Goal: Information Seeking & Learning: Learn about a topic

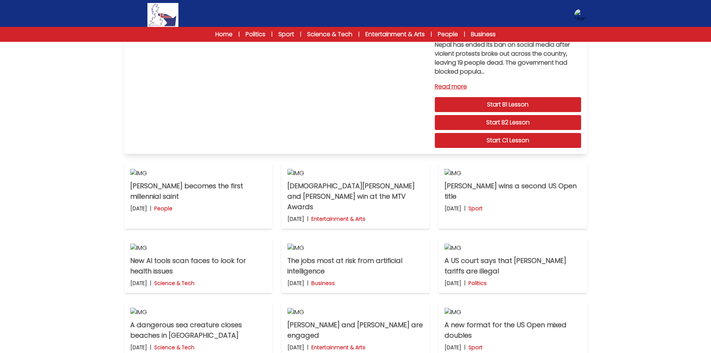
scroll to position [149, 0]
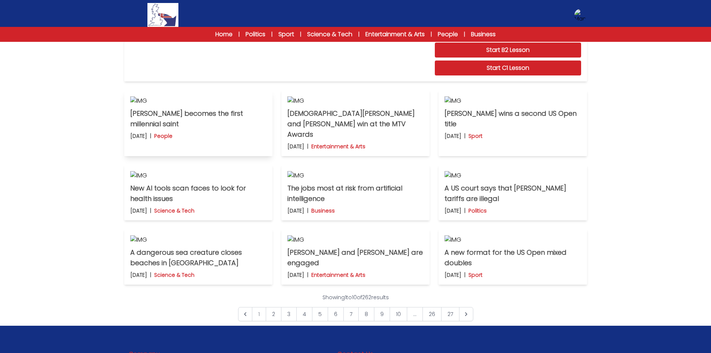
click at [231, 105] on img at bounding box center [198, 100] width 136 height 9
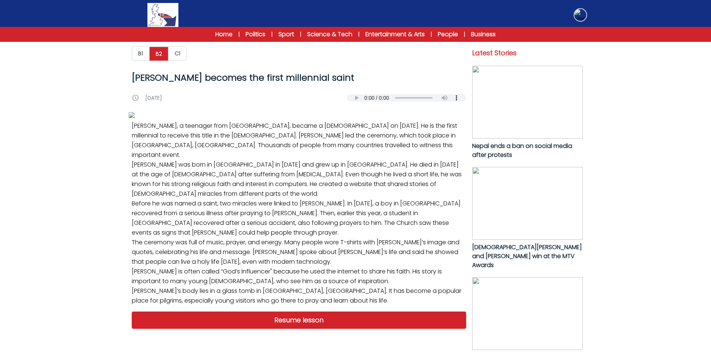
click at [581, 16] on img at bounding box center [580, 15] width 12 height 12
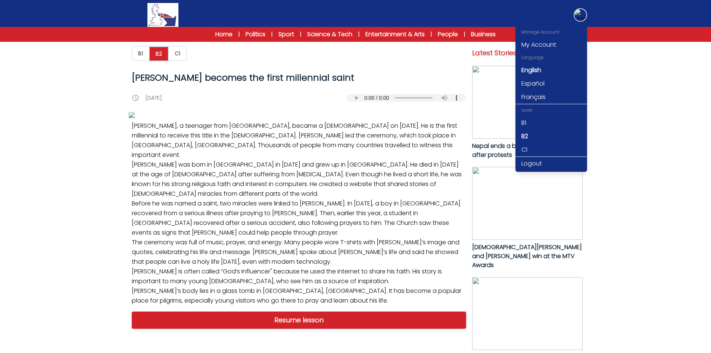
click at [581, 16] on img at bounding box center [580, 15] width 12 height 12
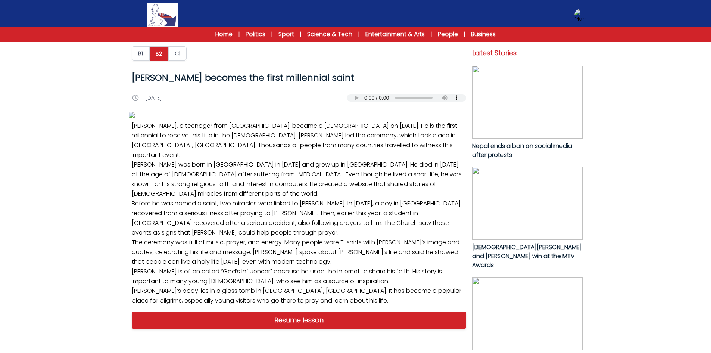
click at [259, 31] on link "Politics" at bounding box center [255, 34] width 20 height 9
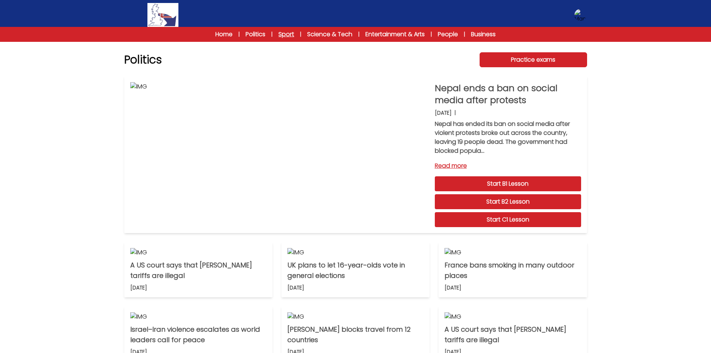
click at [291, 33] on link "Sport" at bounding box center [286, 34] width 16 height 9
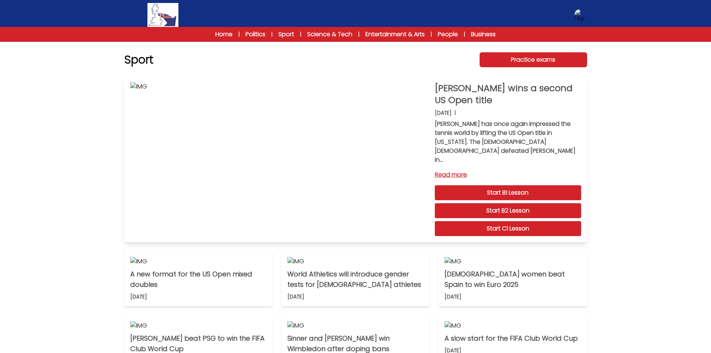
click at [518, 203] on link "Start B2 Lesson" at bounding box center [508, 210] width 146 height 15
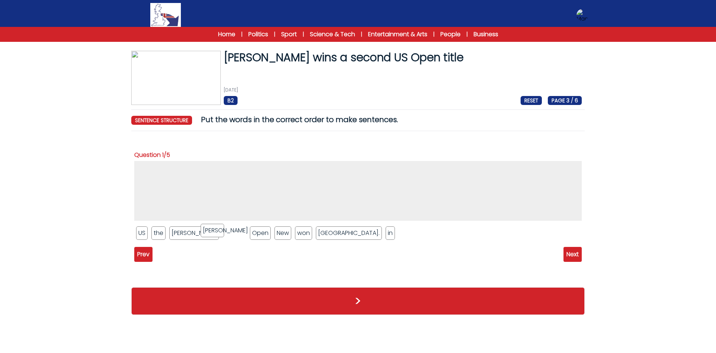
drag, startPoint x: 187, startPoint y: 229, endPoint x: 218, endPoint y: 227, distance: 31.1
click at [225, 30] on link "Home" at bounding box center [226, 34] width 17 height 9
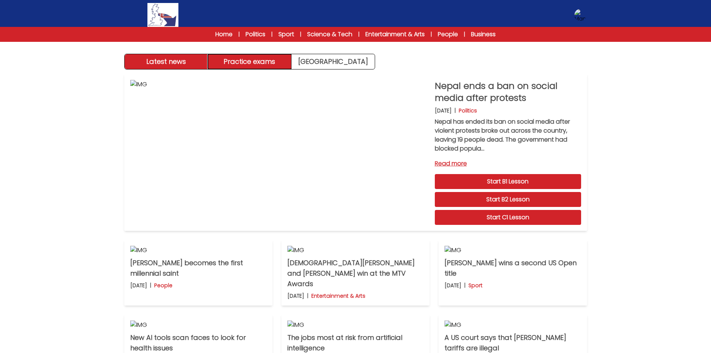
click at [263, 60] on button "Practice exams" at bounding box center [250, 61] width 84 height 15
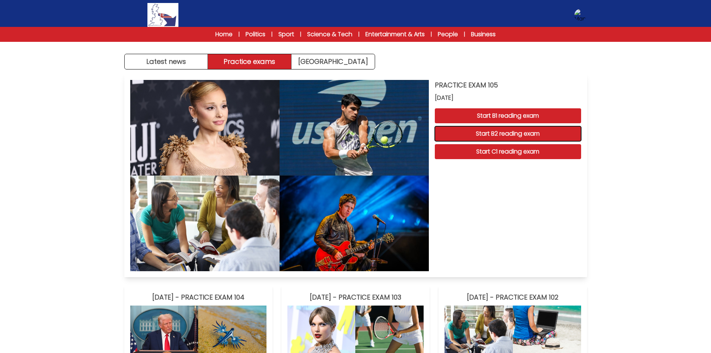
click at [553, 134] on button "Start B2 reading exam" at bounding box center [508, 133] width 146 height 15
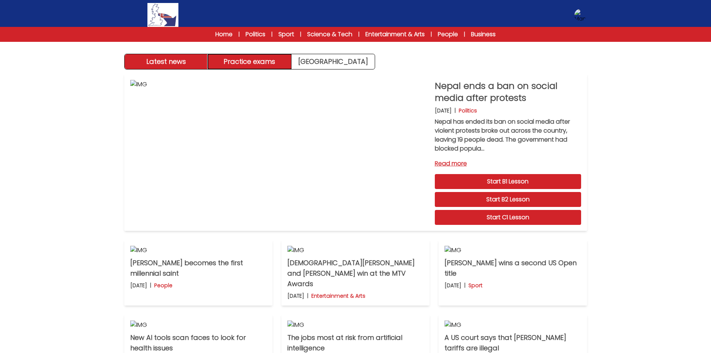
click at [252, 61] on button "Practice exams" at bounding box center [250, 61] width 84 height 15
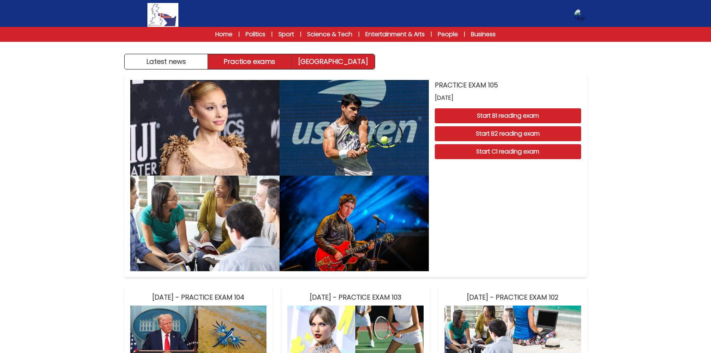
drag, startPoint x: 329, startPoint y: 60, endPoint x: 344, endPoint y: 56, distance: 15.7
click at [329, 60] on link "Exam Centre" at bounding box center [332, 61] width 83 height 15
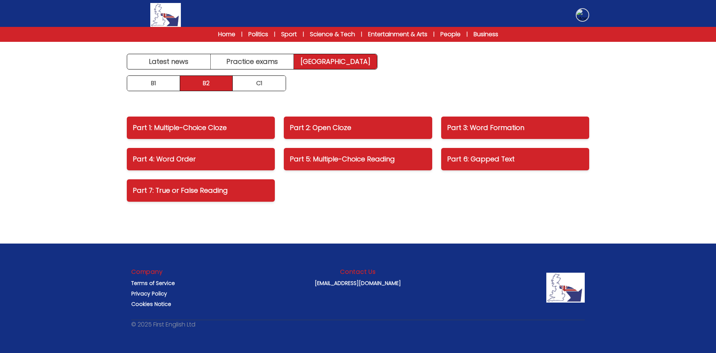
drag, startPoint x: 586, startPoint y: 16, endPoint x: 578, endPoint y: 34, distance: 19.5
click at [586, 16] on img at bounding box center [583, 15] width 12 height 12
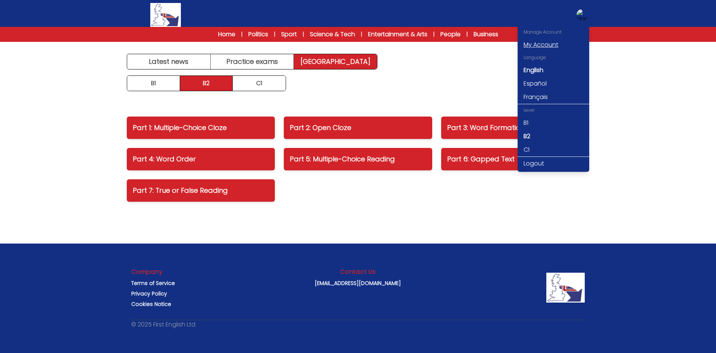
click at [554, 47] on link "My Account" at bounding box center [554, 44] width 72 height 13
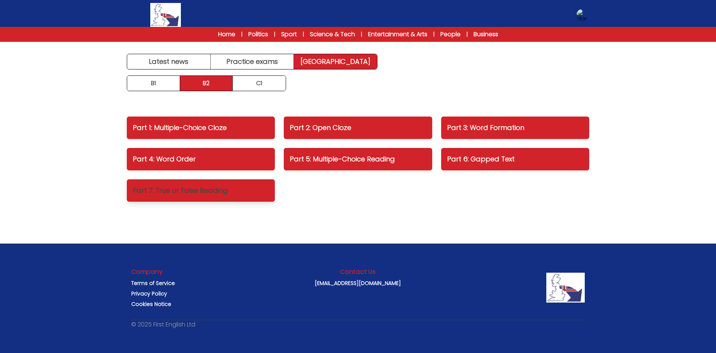
click at [207, 189] on p "Part 7: True or False Reading" at bounding box center [201, 190] width 136 height 10
click at [481, 159] on p "Part 6: Gapped Text" at bounding box center [515, 159] width 136 height 10
click at [234, 131] on p "Part 1: Multiple-Choice Cloze" at bounding box center [201, 127] width 136 height 10
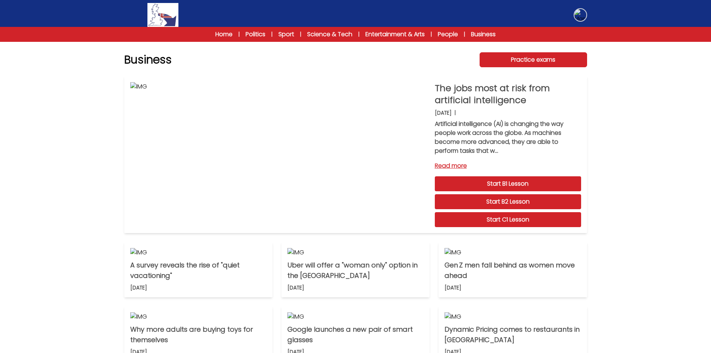
click at [586, 13] on button at bounding box center [579, 14] width 13 height 13
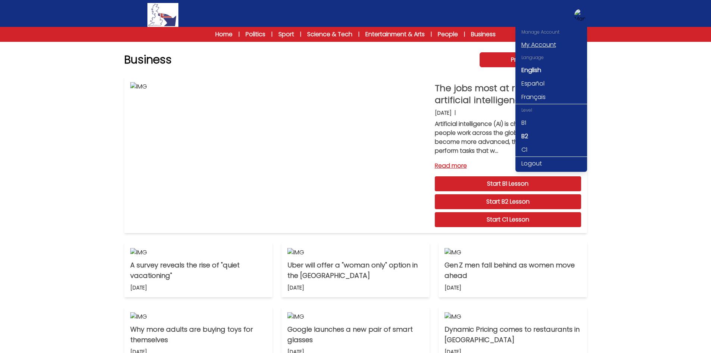
click at [542, 45] on link "My Account" at bounding box center [551, 44] width 72 height 13
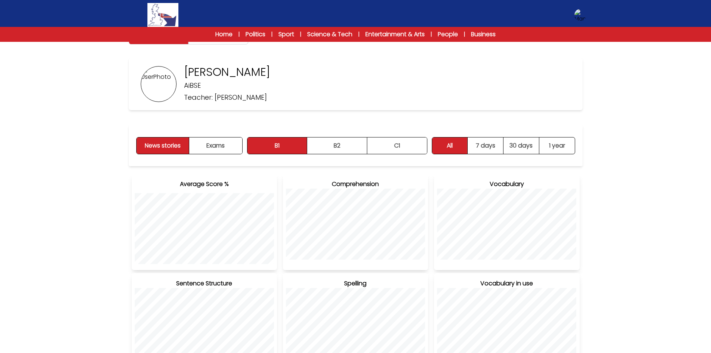
scroll to position [9, 0]
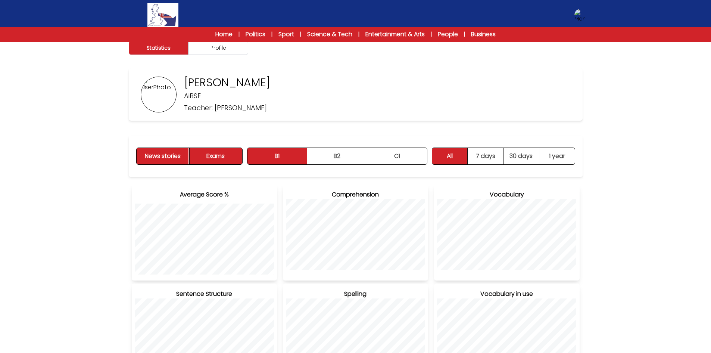
click at [227, 156] on button "Exams" at bounding box center [215, 156] width 53 height 16
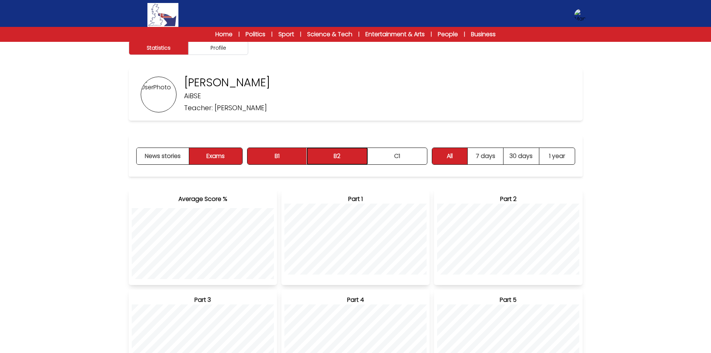
click at [329, 155] on button "B2" at bounding box center [337, 156] width 60 height 16
click at [298, 155] on button "B1" at bounding box center [277, 156] width 60 height 16
click at [395, 154] on button "C1" at bounding box center [397, 156] width 60 height 16
click at [289, 157] on button "B1" at bounding box center [277, 156] width 60 height 16
click at [183, 157] on button "News stories" at bounding box center [163, 156] width 53 height 16
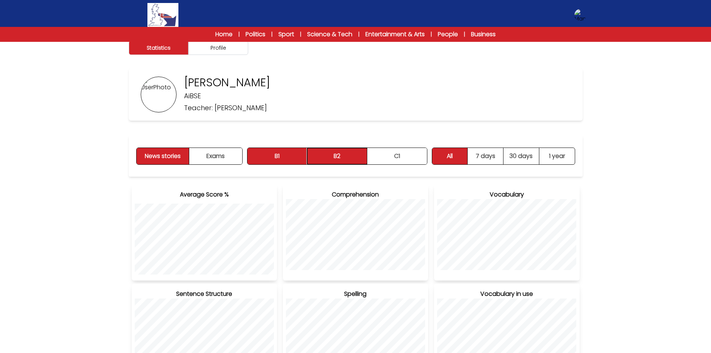
click at [343, 162] on button "B2" at bounding box center [337, 156] width 60 height 16
click at [283, 161] on button "B1" at bounding box center [277, 156] width 60 height 16
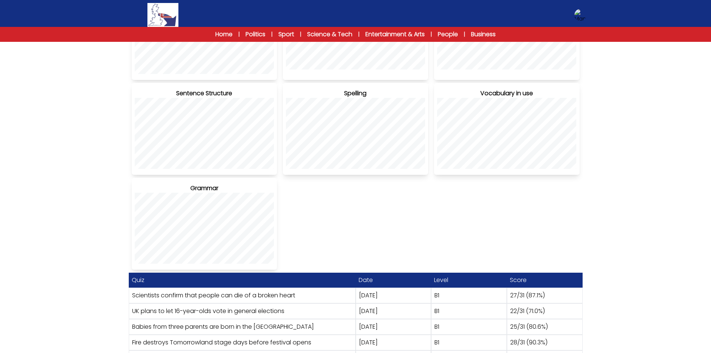
scroll to position [232, 0]
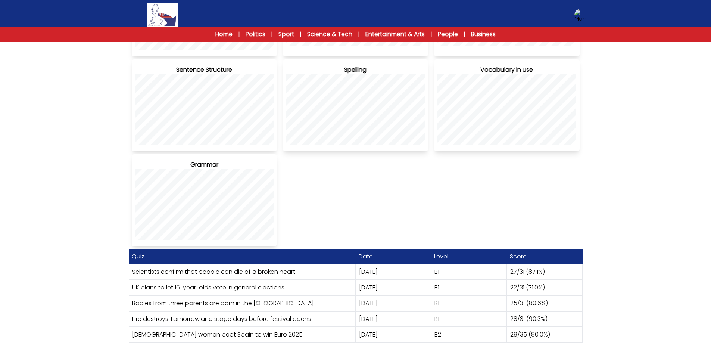
click at [277, 289] on link "UK plans to let 16-year-olds vote in general elections" at bounding box center [208, 287] width 152 height 9
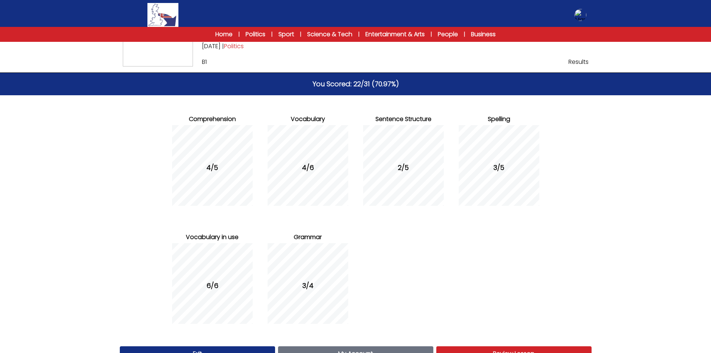
scroll to position [46, 0]
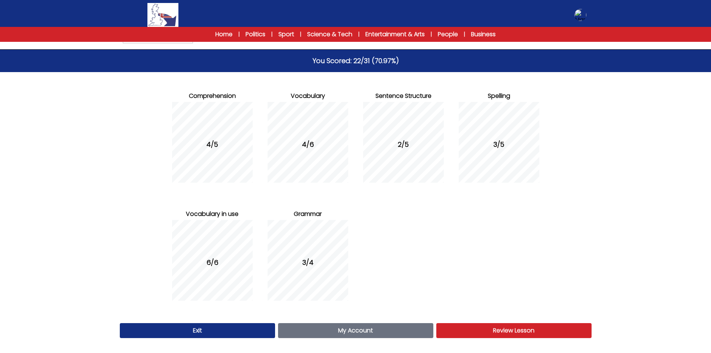
click at [552, 330] on link "Review Lesson Review" at bounding box center [513, 330] width 155 height 15
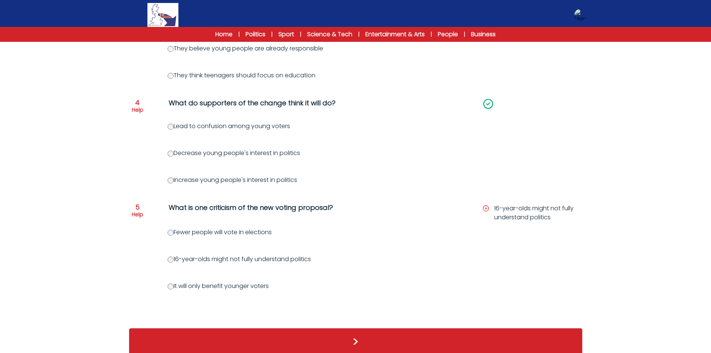
scroll to position [373, 0]
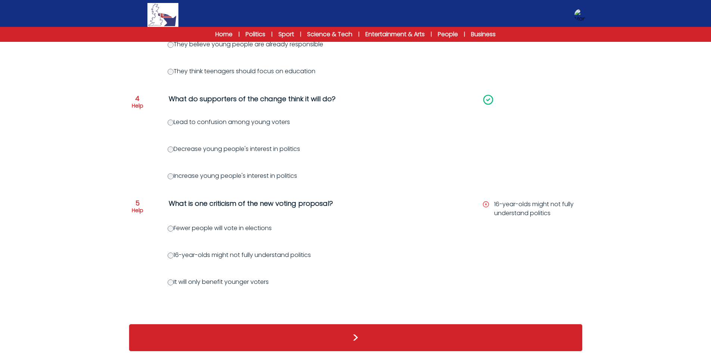
click at [494, 346] on div ">" at bounding box center [356, 337] width 454 height 28
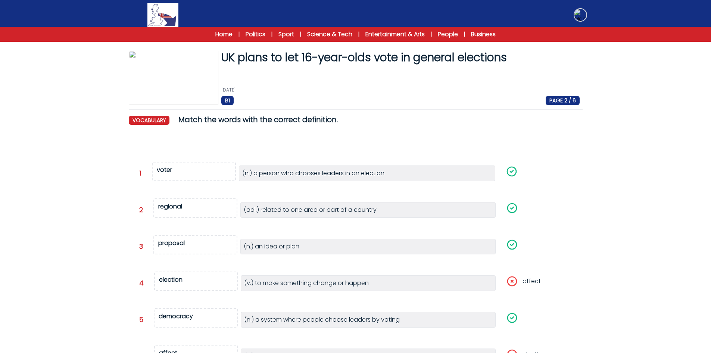
click at [579, 16] on img at bounding box center [580, 15] width 12 height 12
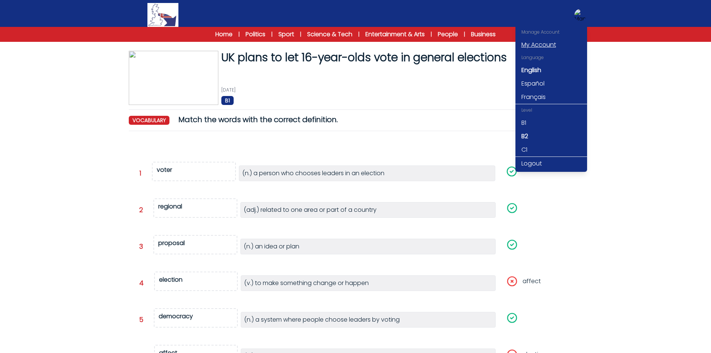
click at [532, 47] on link "My Account" at bounding box center [551, 44] width 72 height 13
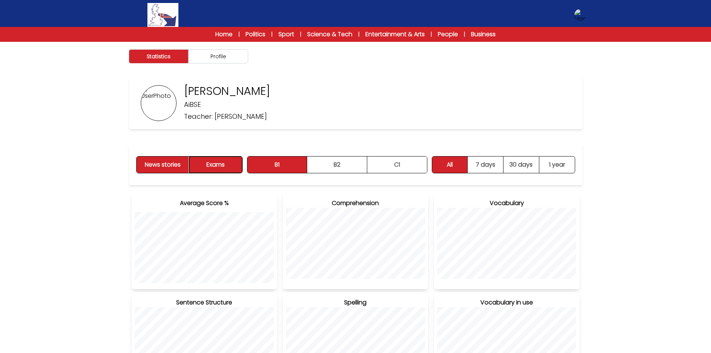
click at [227, 166] on button "Exams" at bounding box center [215, 164] width 53 height 16
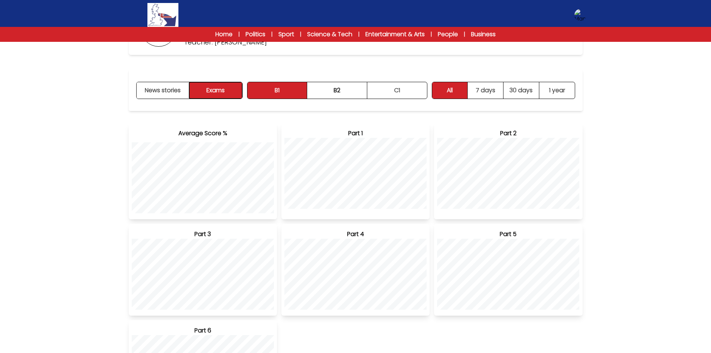
scroll to position [224, 0]
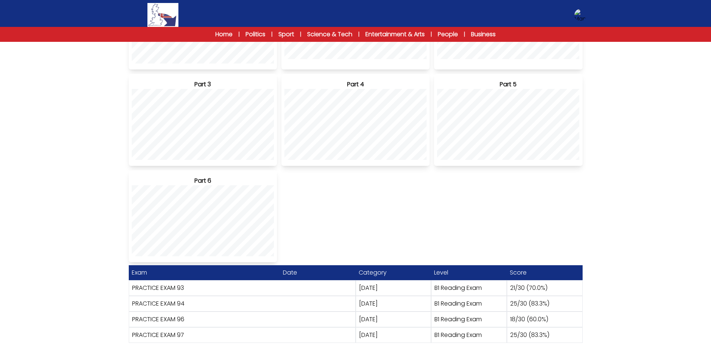
click at [183, 342] on div "PRACTICE EXAM 97" at bounding box center [242, 335] width 227 height 16
click at [181, 336] on link "PRACTICE EXAM 97" at bounding box center [158, 334] width 52 height 9
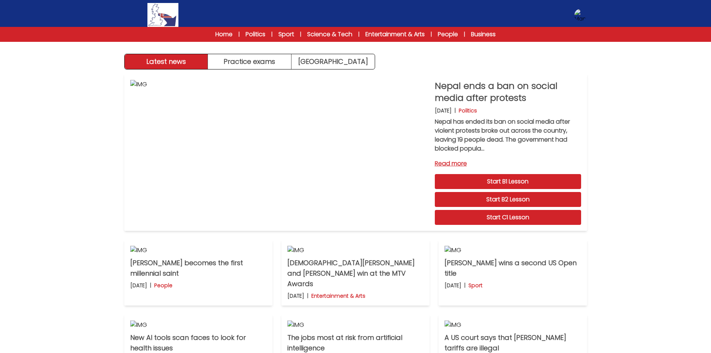
click at [605, 72] on div "Latest news Practice exams [GEOGRAPHIC_DATA] Latest news [GEOGRAPHIC_DATA] Prac…" at bounding box center [355, 237] width 711 height 475
